Goal: Communication & Community: Answer question/provide support

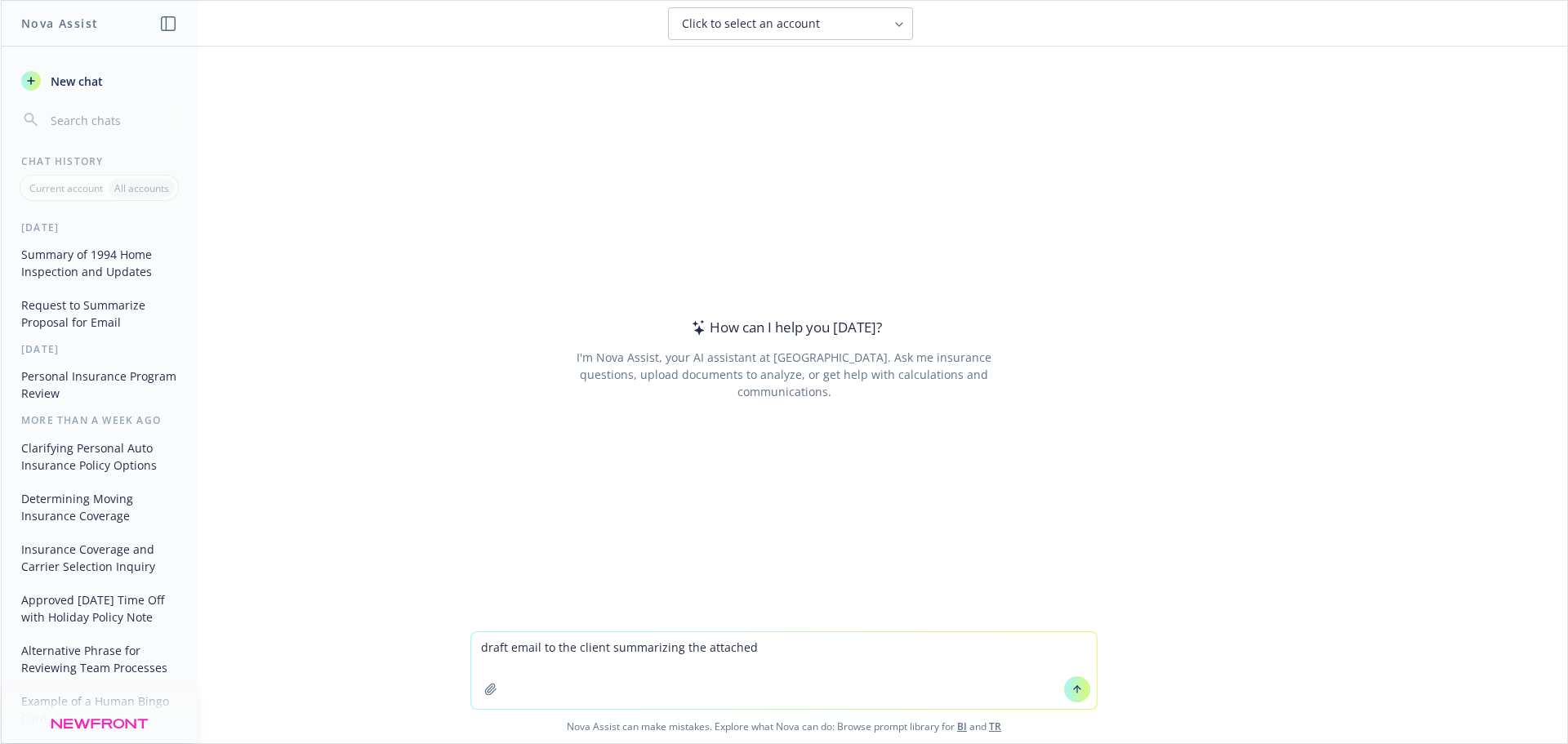
type textarea "draft email to the client summarizing the attached"
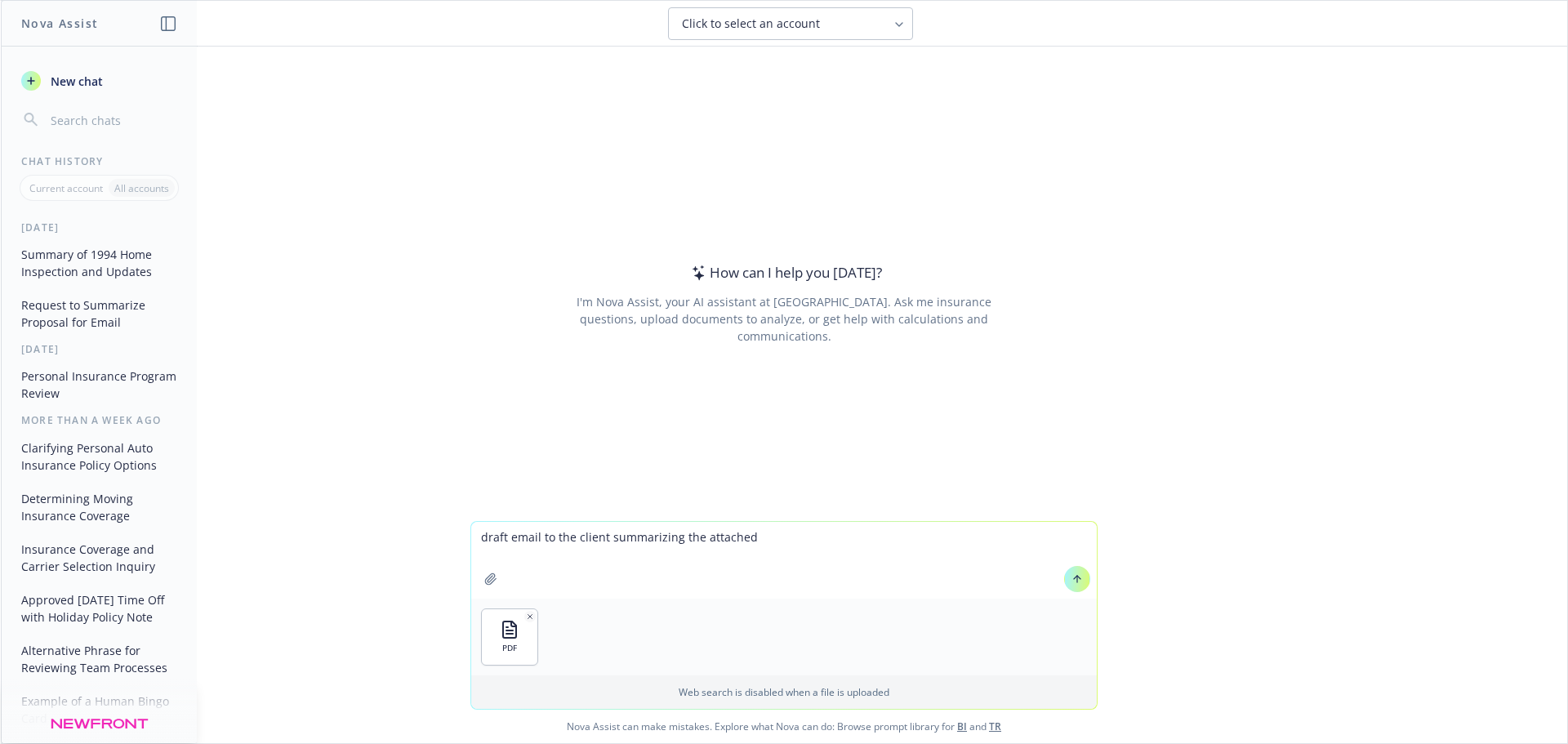
click at [1074, 581] on icon at bounding box center [1078, 578] width 11 height 11
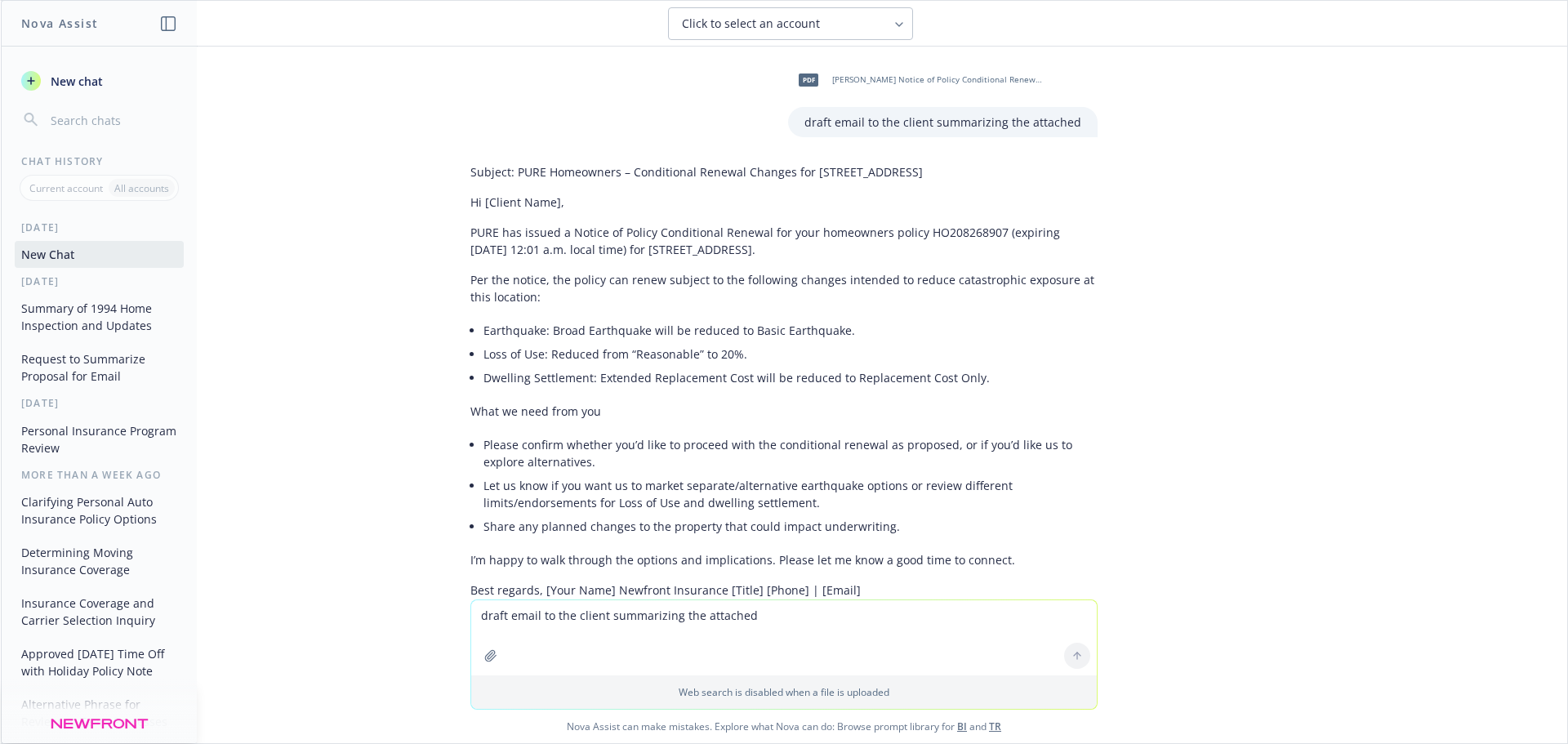
scroll to position [74, 0]
